Goal: Entertainment & Leisure: Consume media (video, audio)

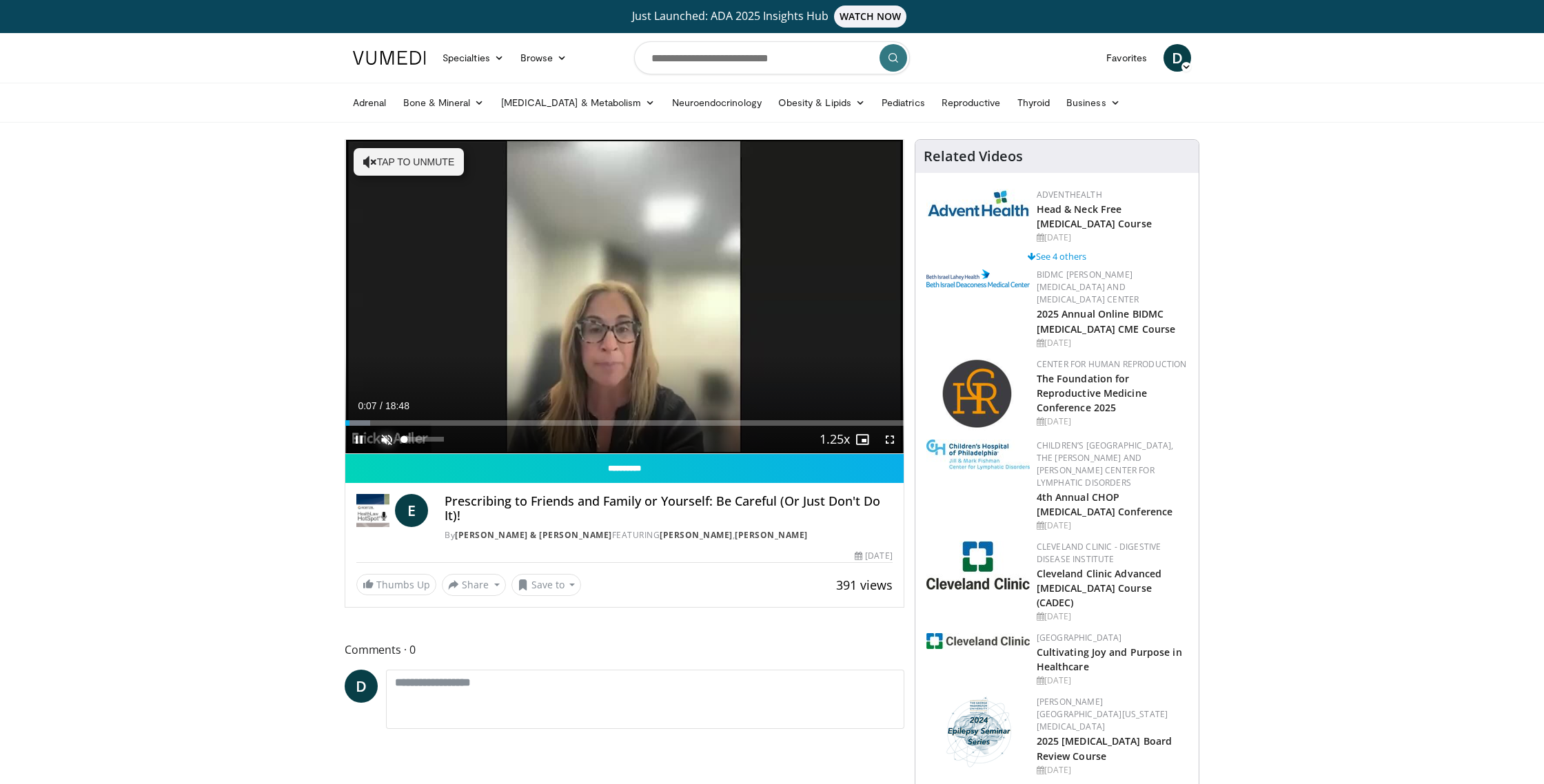
click at [386, 438] on span "Video Player" at bounding box center [386, 439] width 28 height 28
